Goal: Information Seeking & Learning: Learn about a topic

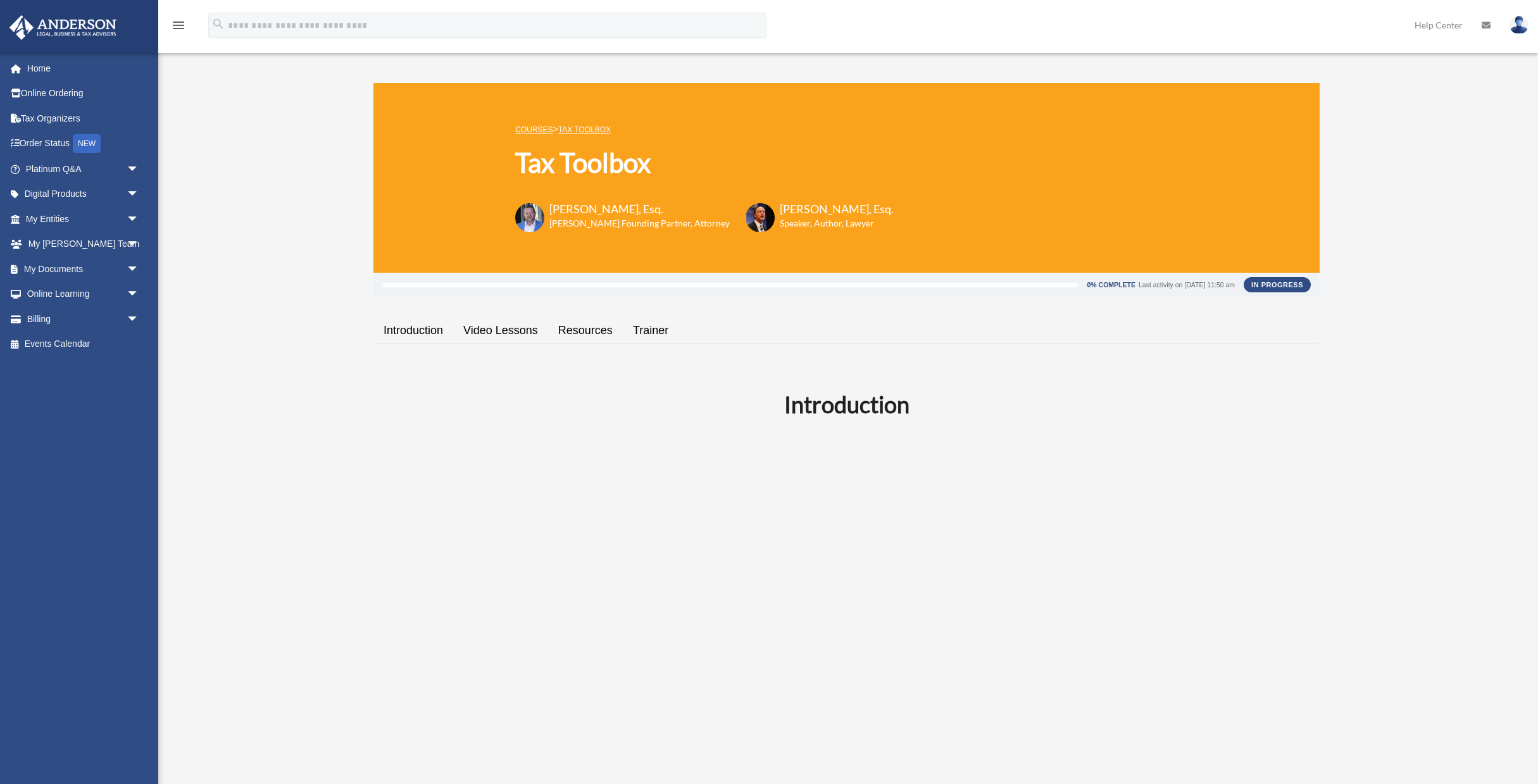
click at [598, 333] on link "Resources" at bounding box center [585, 330] width 75 height 36
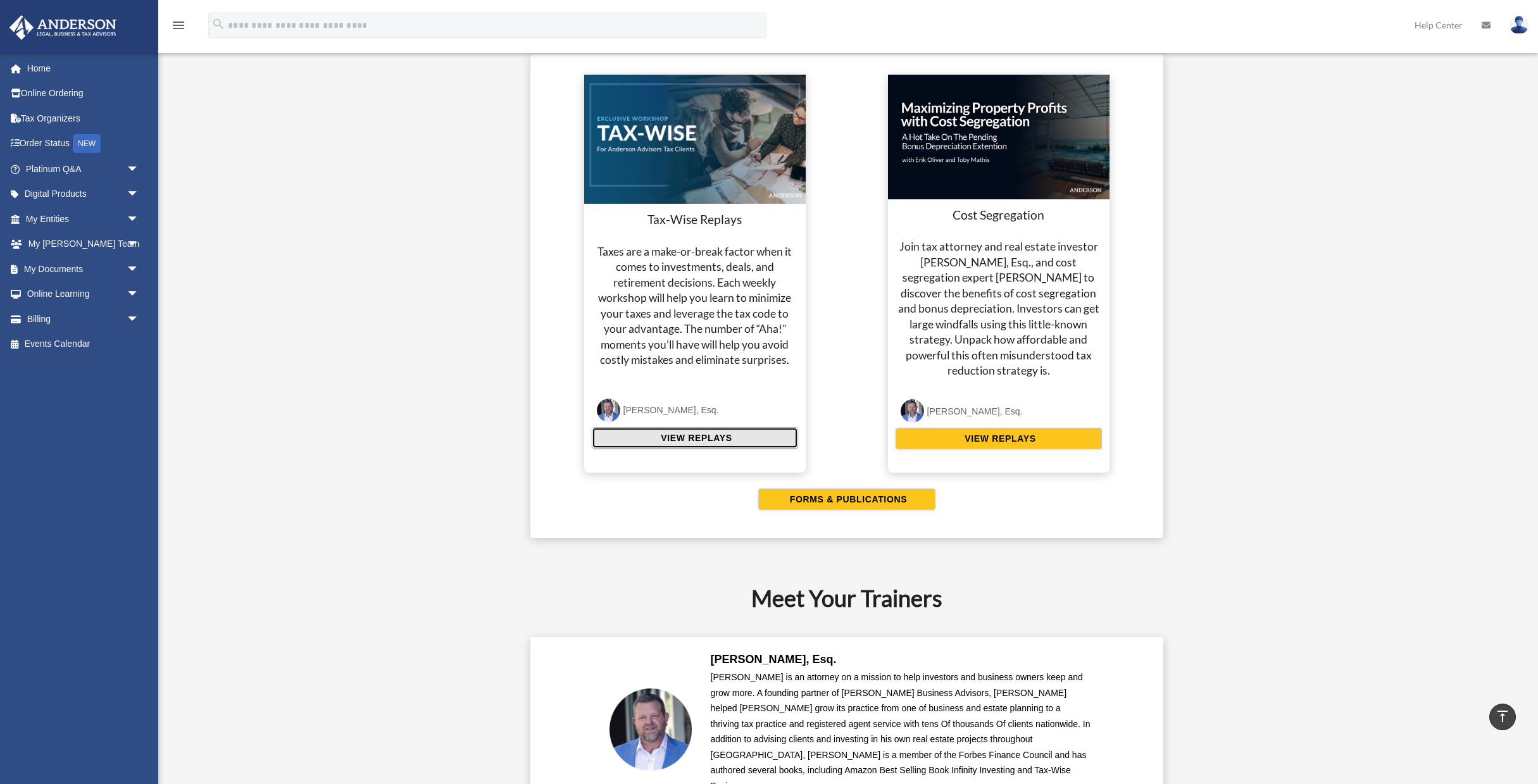
click at [709, 429] on button "VIEW REPLAYS" at bounding box center [695, 438] width 206 height 22
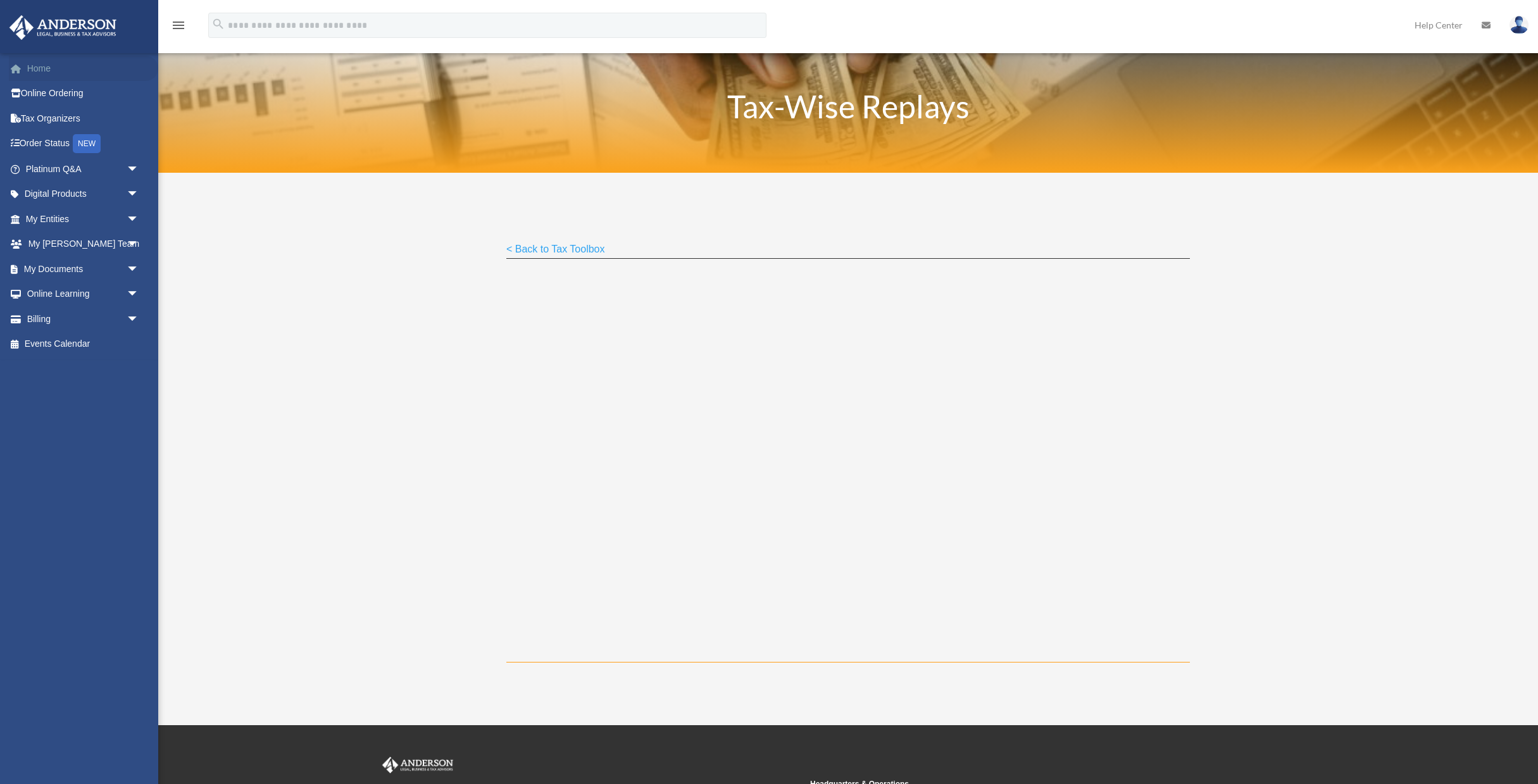
click at [49, 72] on link "Home" at bounding box center [83, 69] width 149 height 25
